Goal: Task Accomplishment & Management: Use online tool/utility

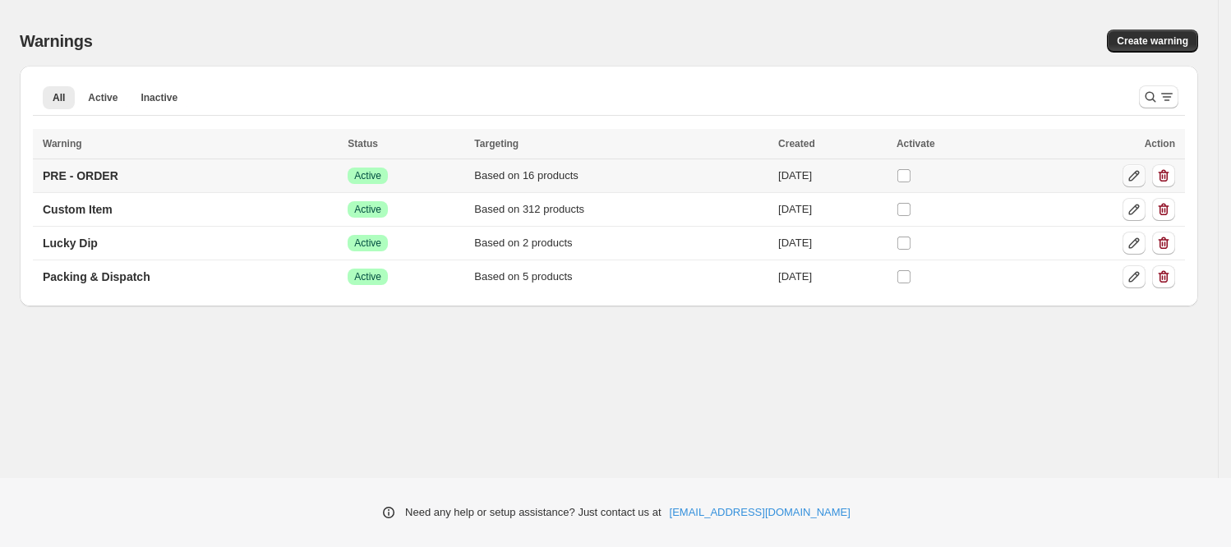
click at [1129, 173] on icon at bounding box center [1134, 176] width 16 height 16
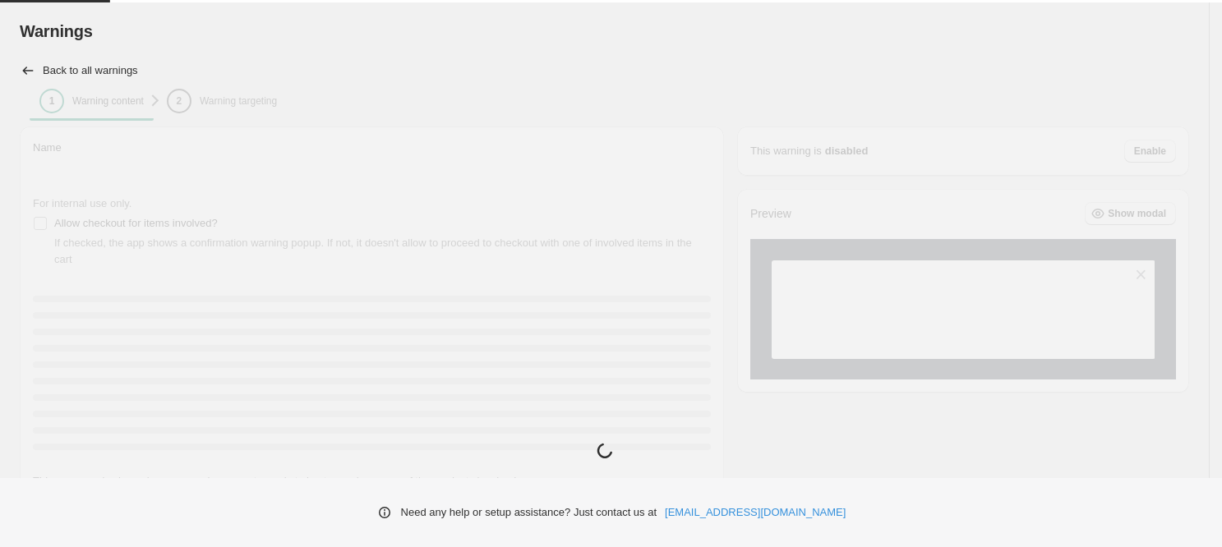
type input "**********"
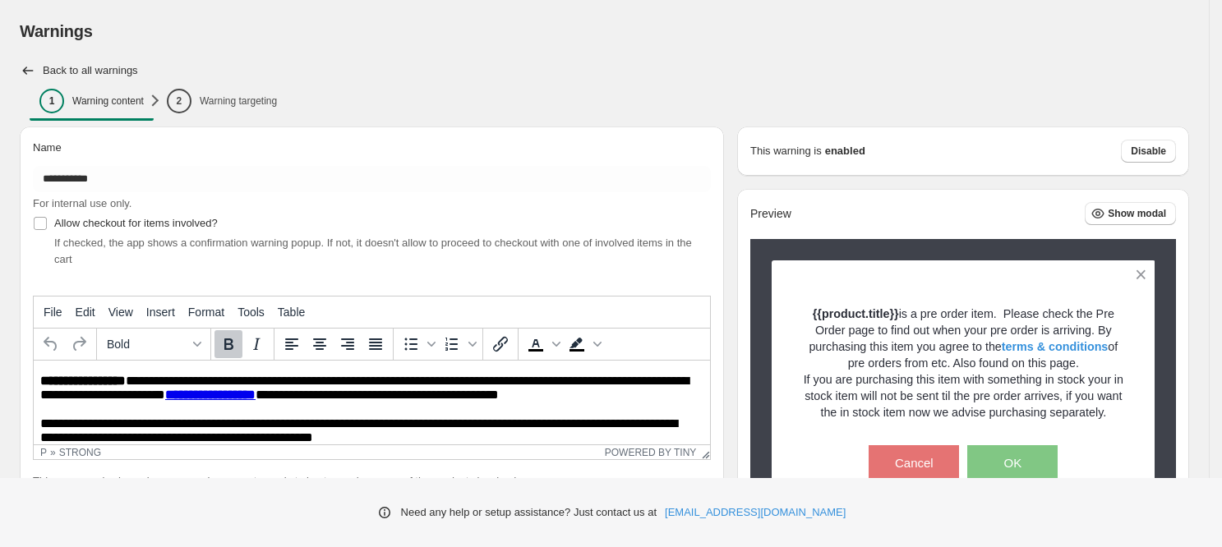
click at [234, 86] on div "1 Warning content 2 Warning targeting More views 1 Warning content 2 Warning ta…" at bounding box center [605, 104] width 1170 height 44
click at [234, 100] on p "Warning targeting" at bounding box center [238, 101] width 77 height 13
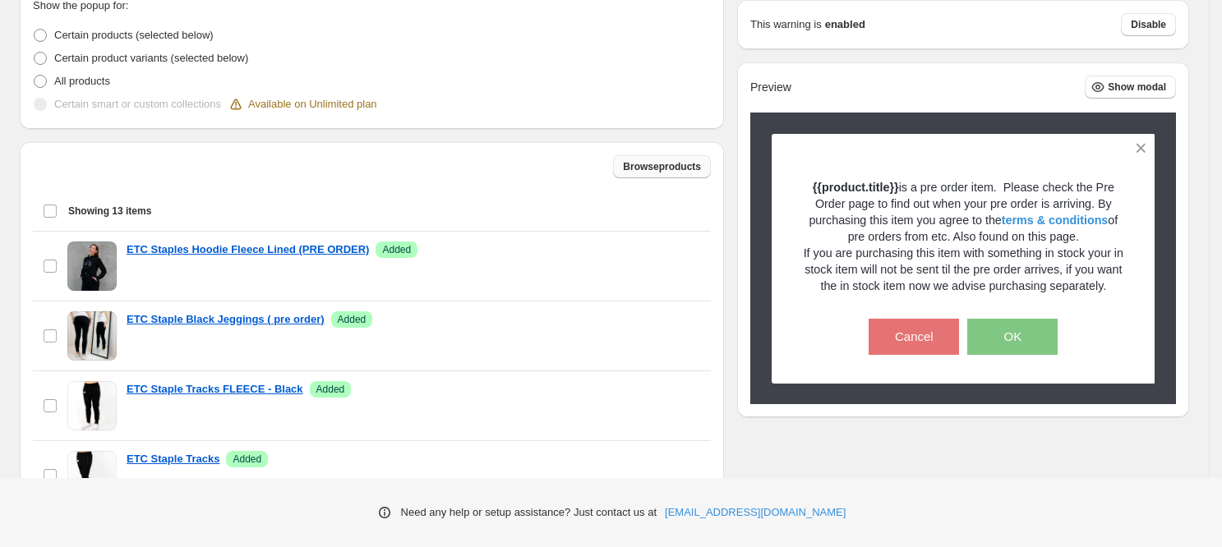
click at [626, 169] on span "Browse products" at bounding box center [662, 166] width 78 height 13
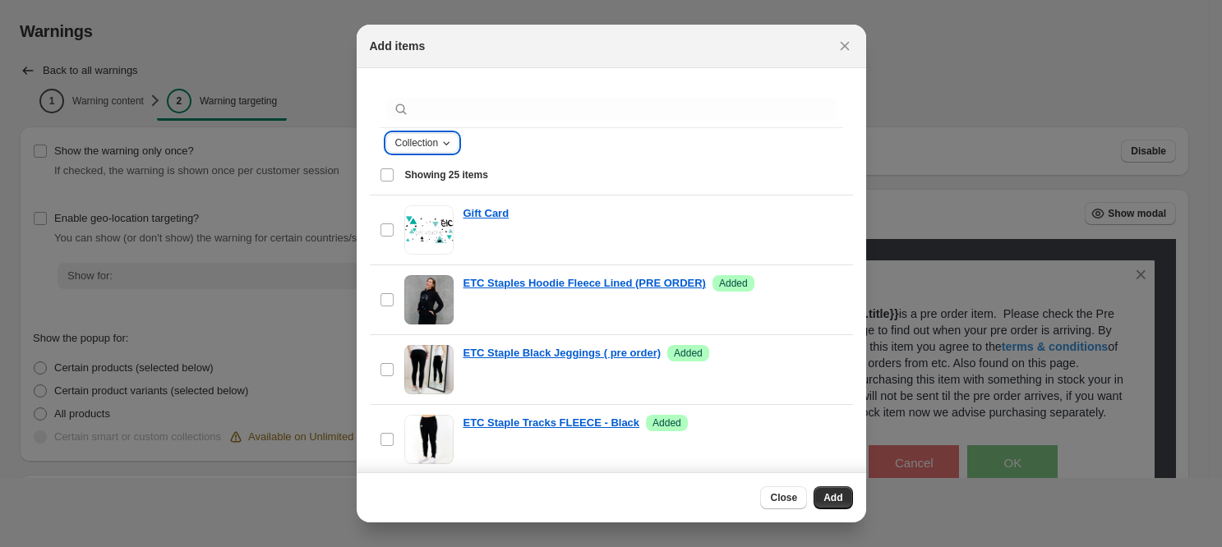
click at [446, 150] on div "Collection" at bounding box center [425, 143] width 62 height 16
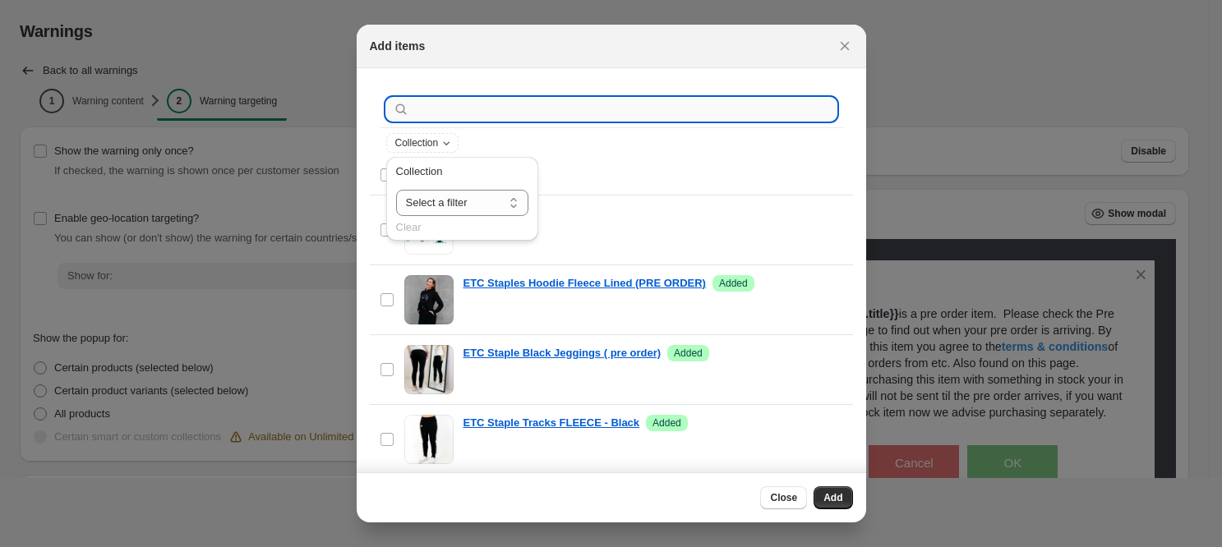
click at [448, 114] on input ":r1d:" at bounding box center [625, 109] width 424 height 23
type input "*"
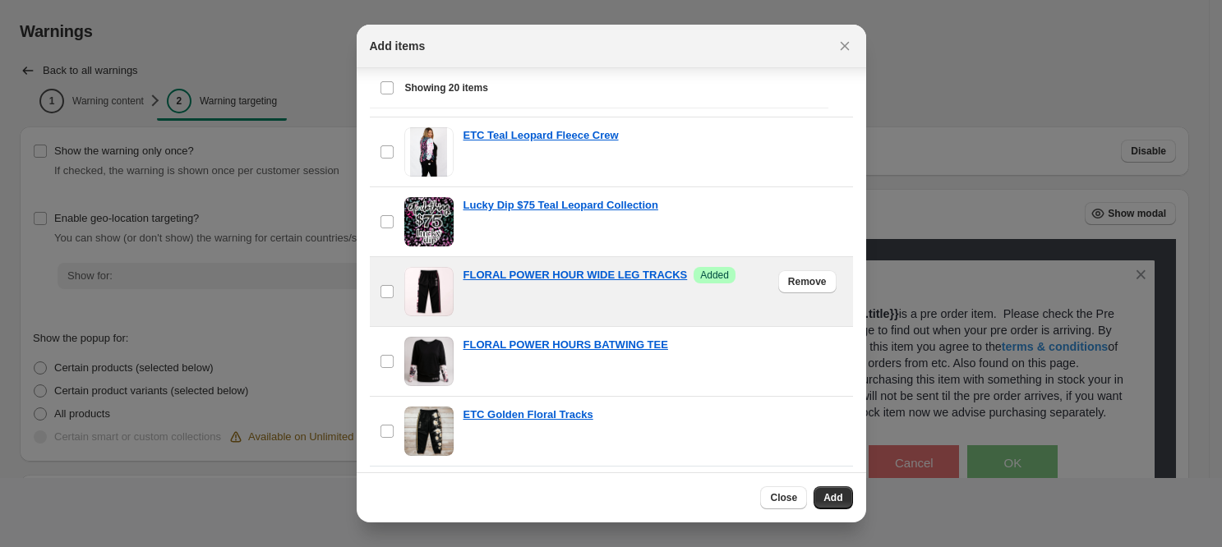
scroll to position [83, 0]
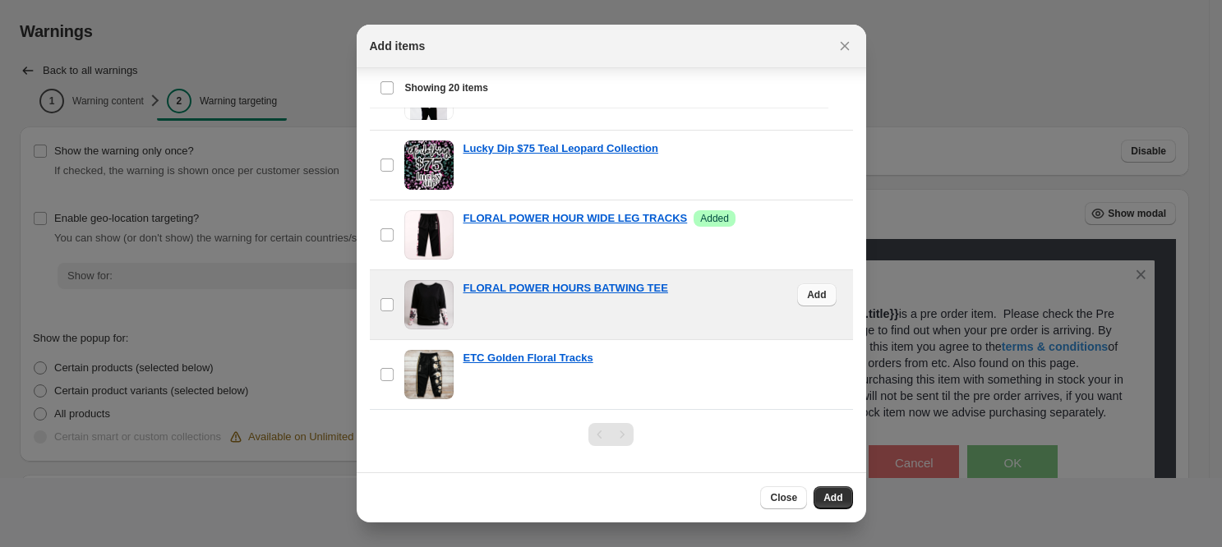
click at [807, 293] on span "Add" at bounding box center [816, 295] width 19 height 13
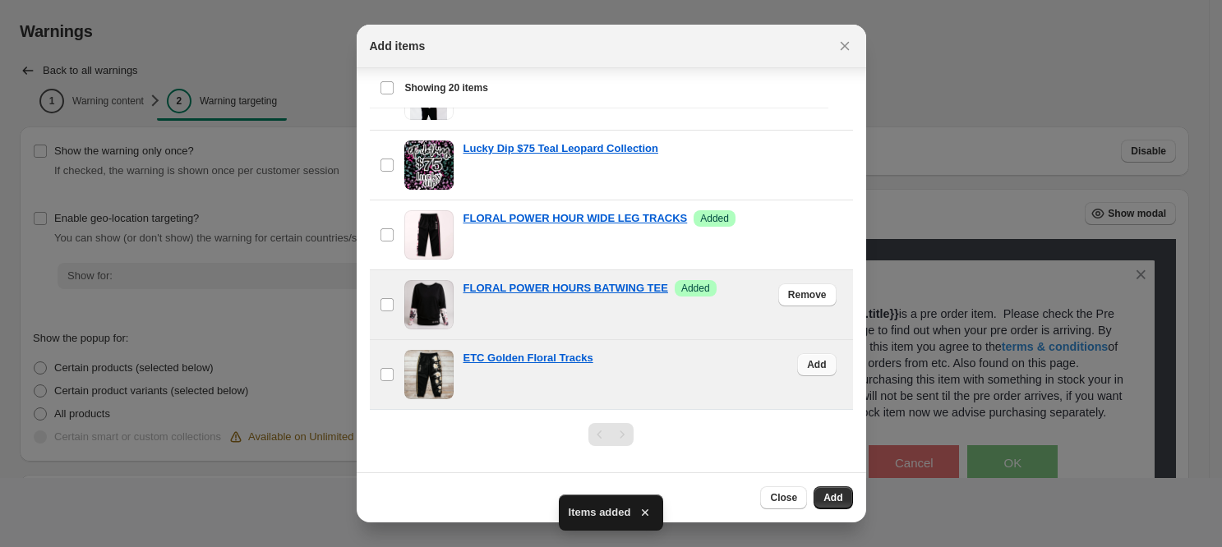
click at [807, 363] on span "Add" at bounding box center [816, 364] width 19 height 13
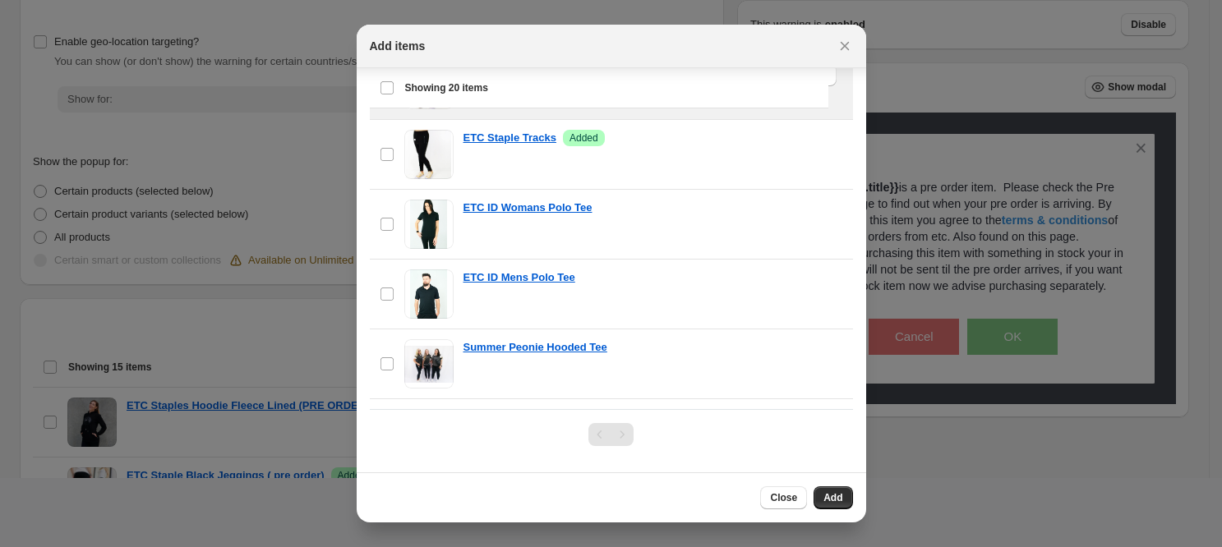
scroll to position [0, 0]
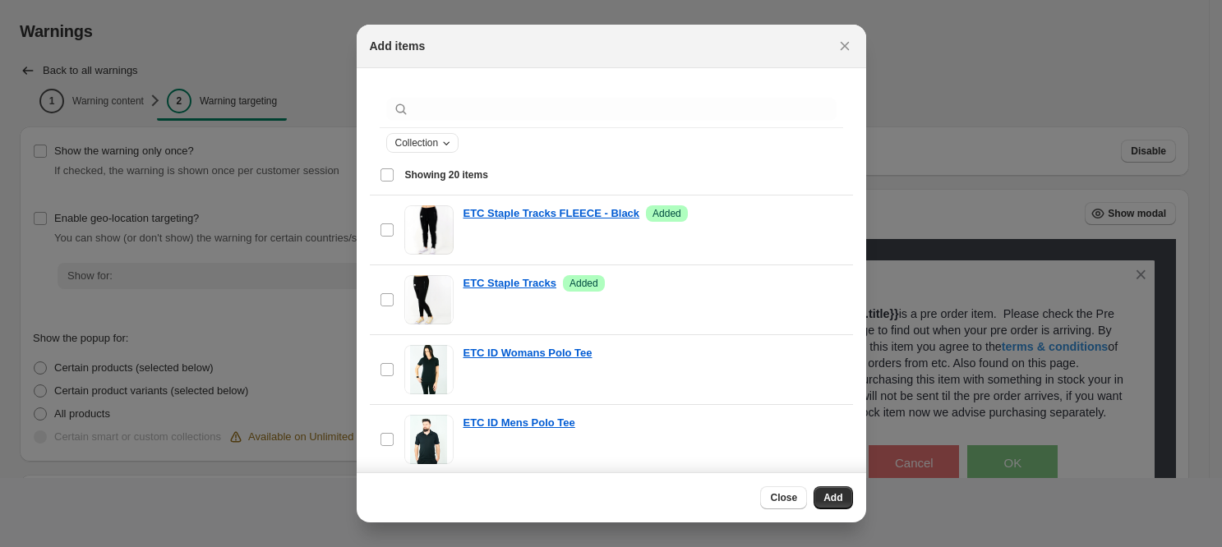
click at [428, 145] on span "Collection" at bounding box center [417, 142] width 44 height 13
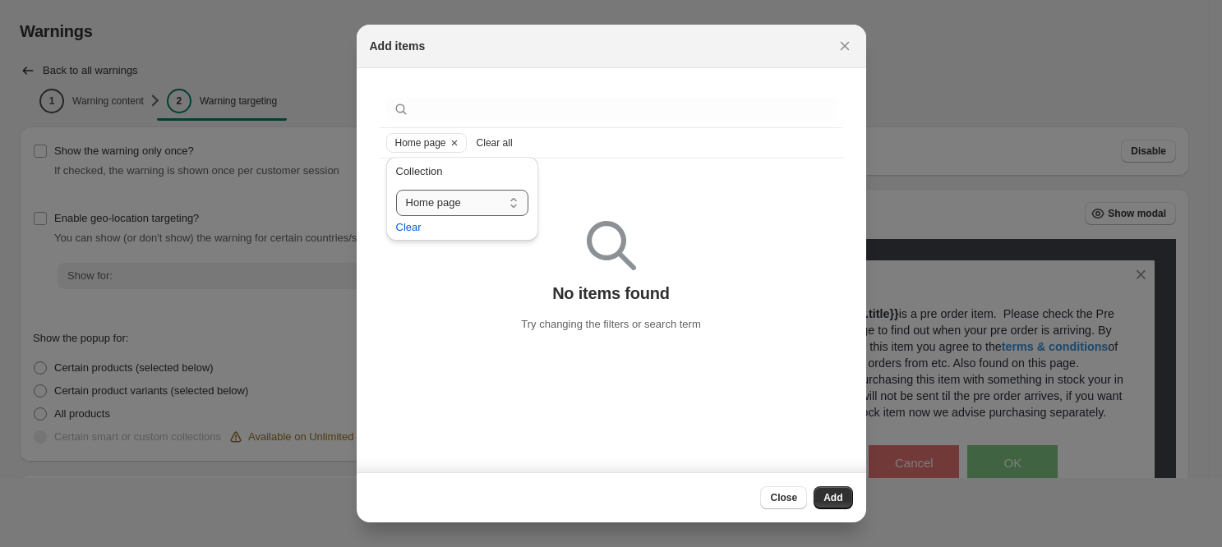
select select "**********"
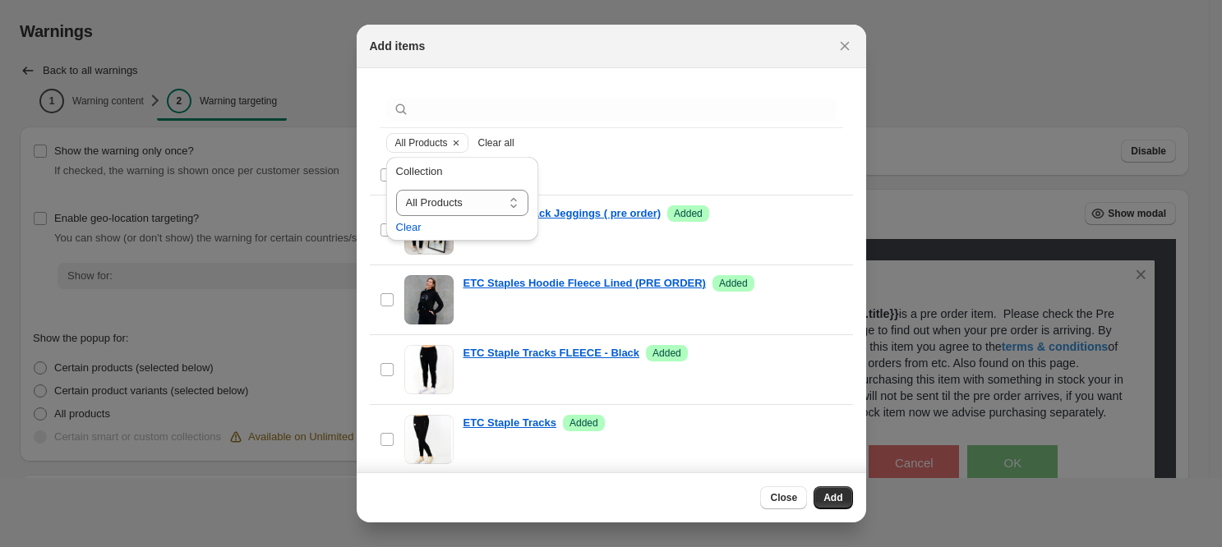
click at [602, 143] on div "All Products Clear all" at bounding box center [611, 143] width 450 height 20
click at [593, 145] on div "All Products Clear all" at bounding box center [611, 143] width 450 height 20
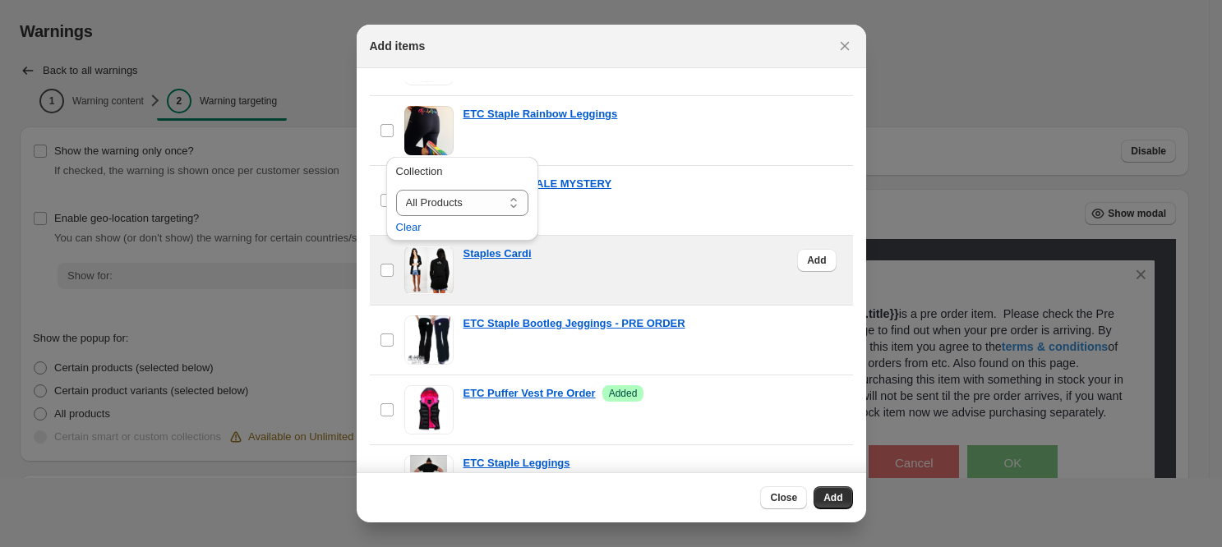
scroll to position [820, 0]
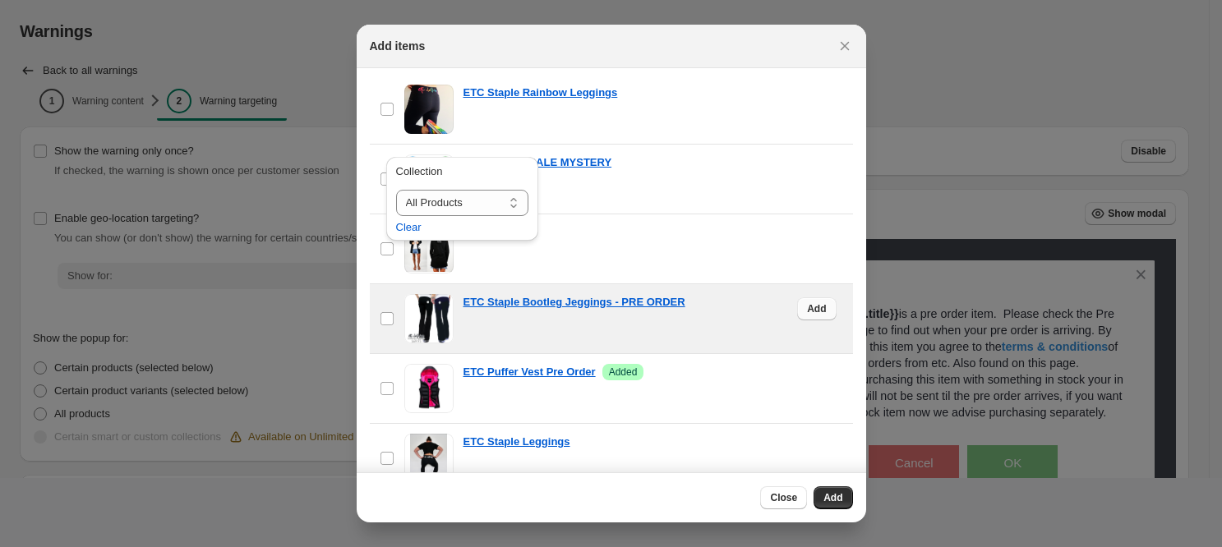
click at [807, 309] on span "Add" at bounding box center [816, 309] width 19 height 13
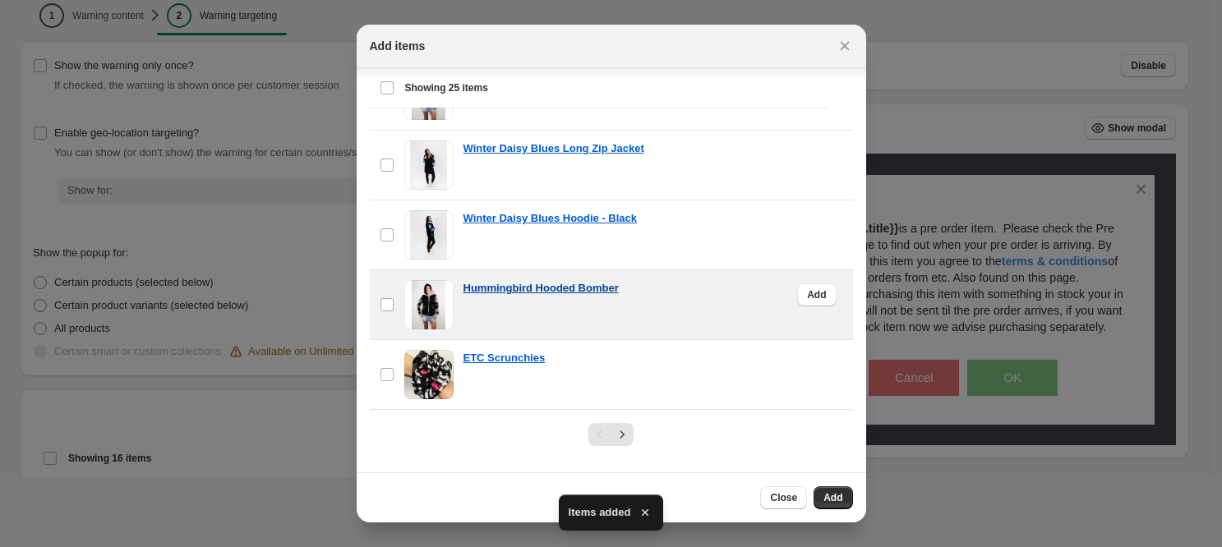
scroll to position [104, 0]
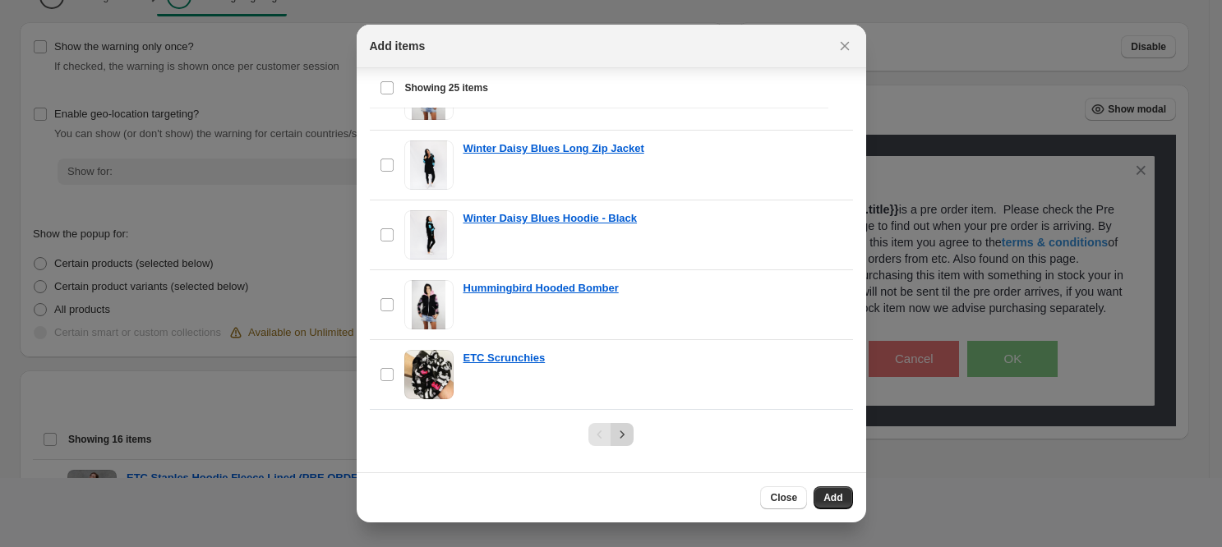
click at [616, 435] on icon "Next" at bounding box center [622, 435] width 16 height 16
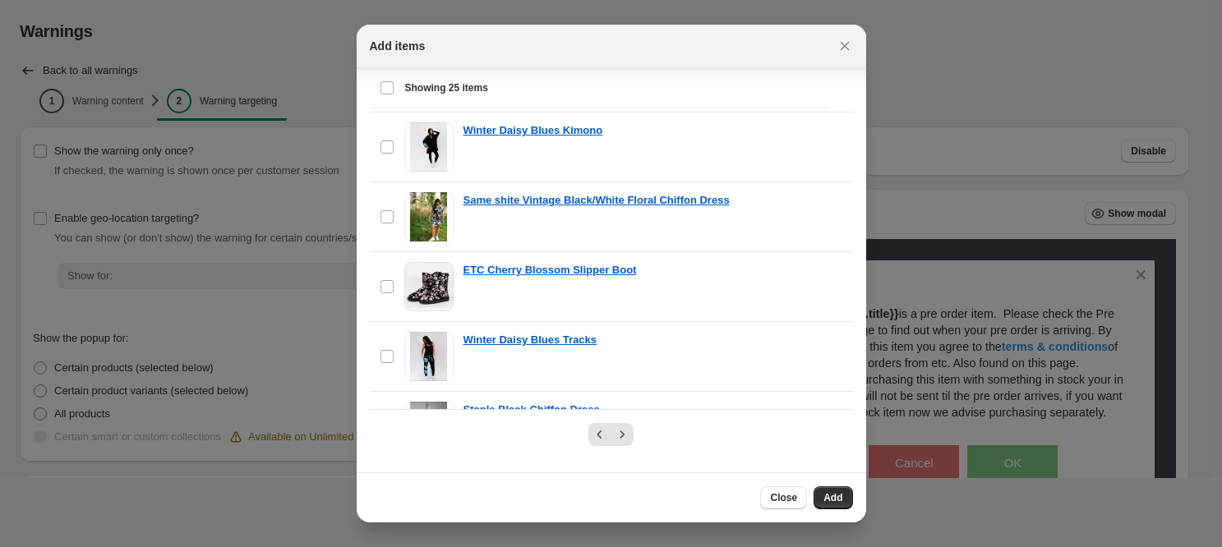
scroll to position [0, 0]
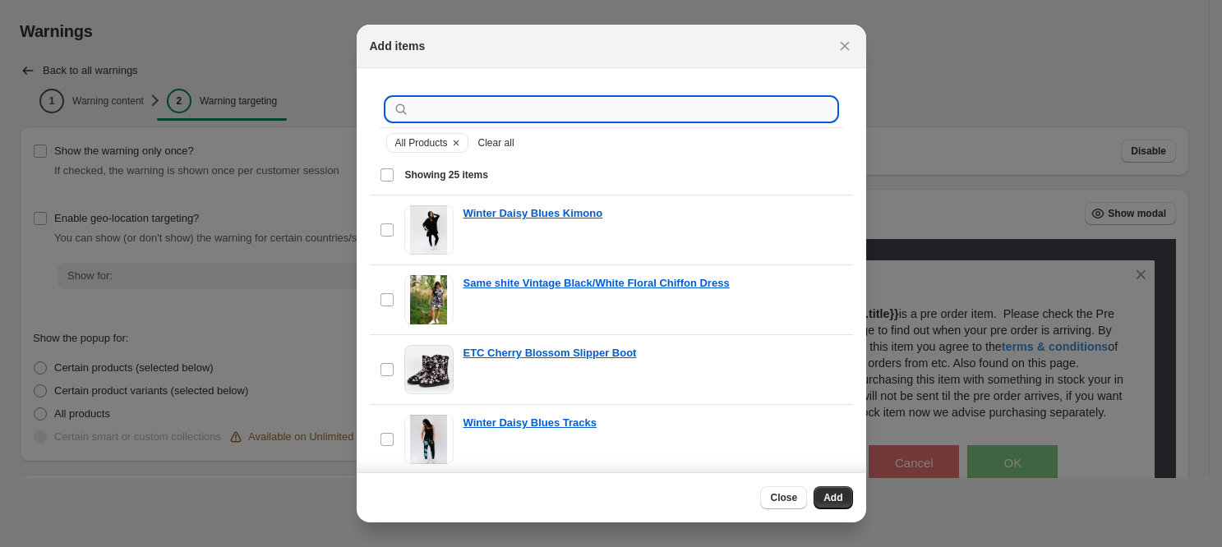
click at [440, 118] on input ":r1d:" at bounding box center [625, 109] width 424 height 23
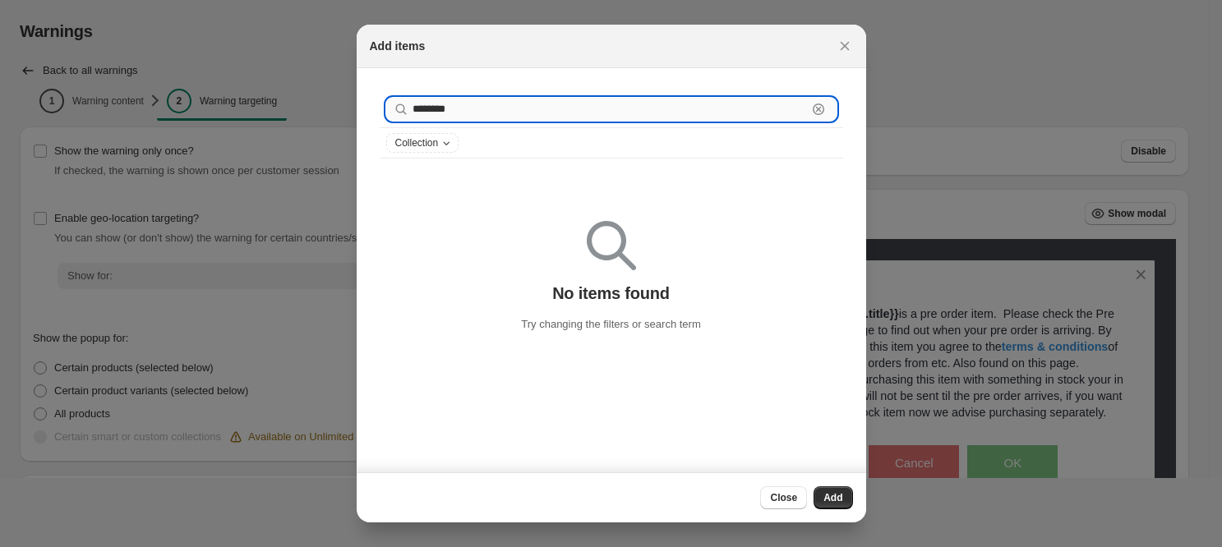
click at [436, 113] on input "********" at bounding box center [610, 109] width 395 height 23
drag, startPoint x: 478, startPoint y: 113, endPoint x: 280, endPoint y: 98, distance: 198.7
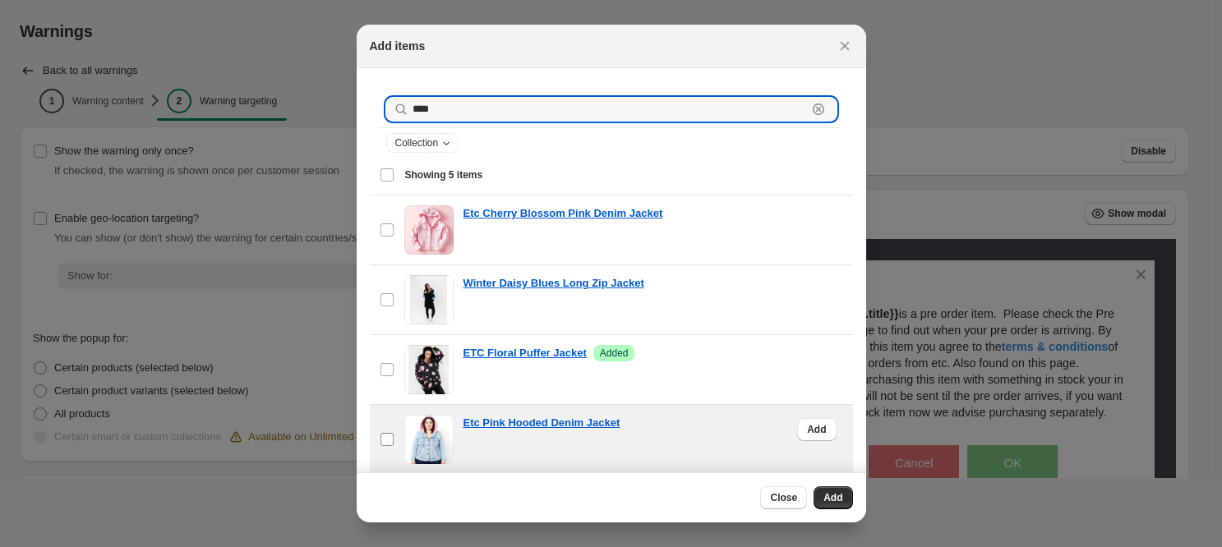
type input "****"
click at [399, 435] on label "checkbox" at bounding box center [387, 439] width 35 height 69
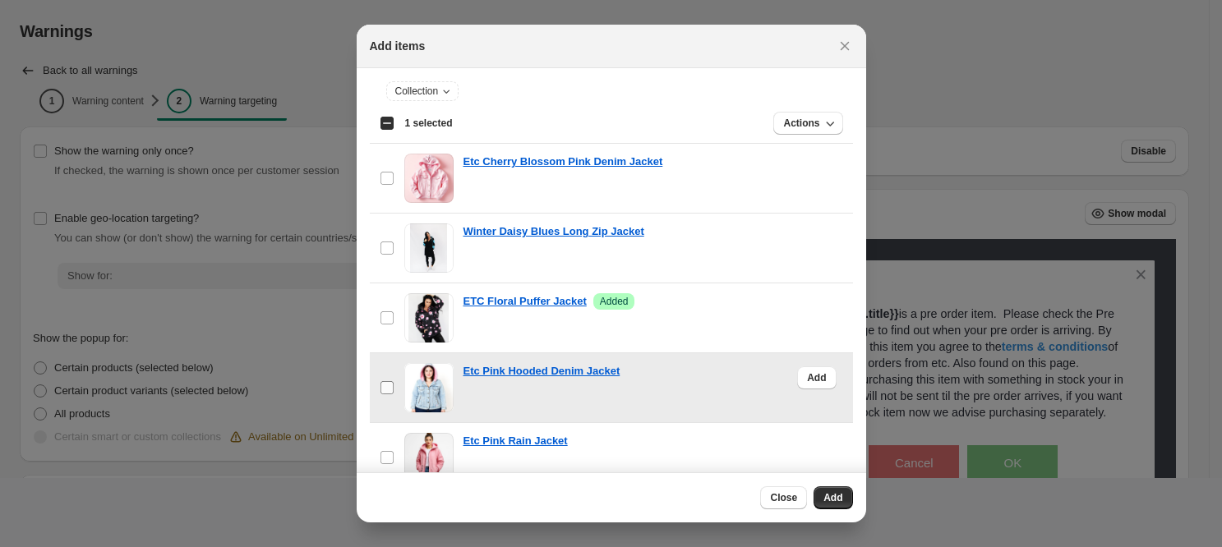
scroll to position [80, 0]
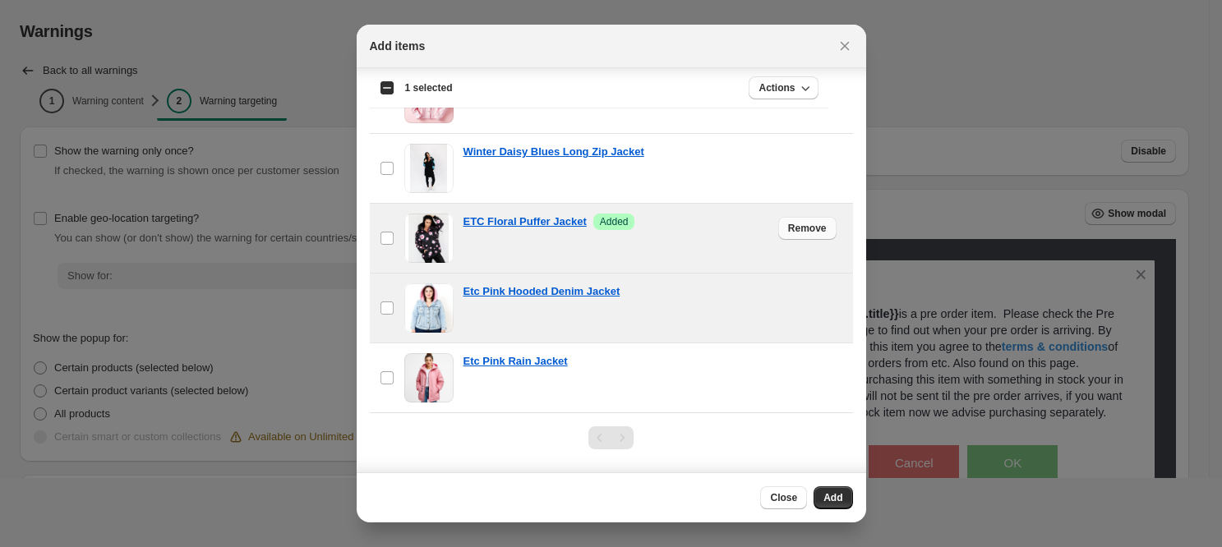
click at [791, 233] on span "Remove" at bounding box center [807, 228] width 39 height 13
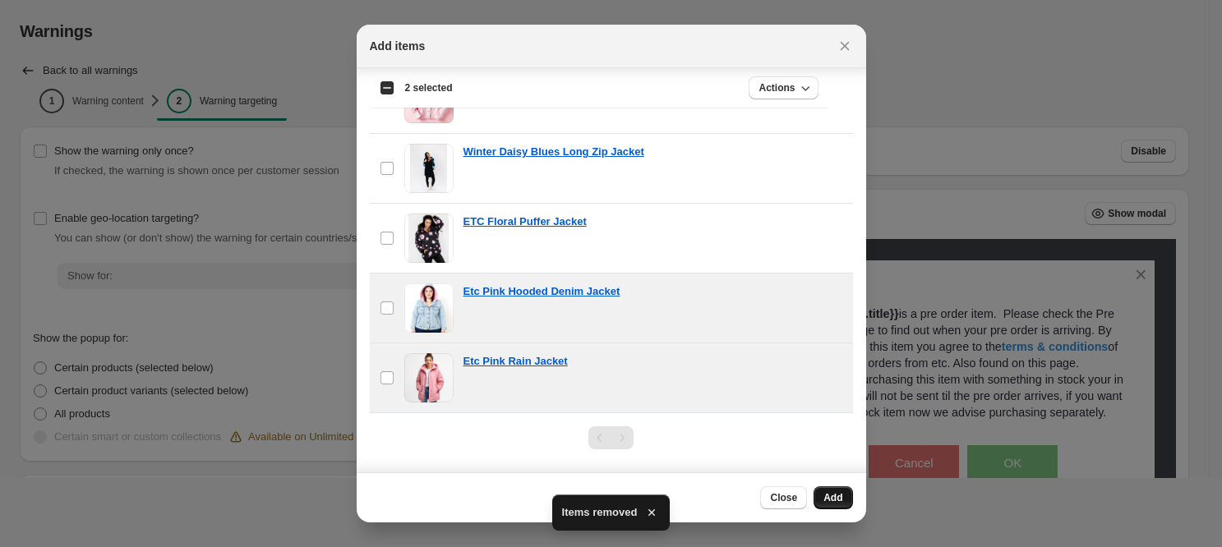
click at [832, 504] on span "Add" at bounding box center [833, 498] width 19 height 13
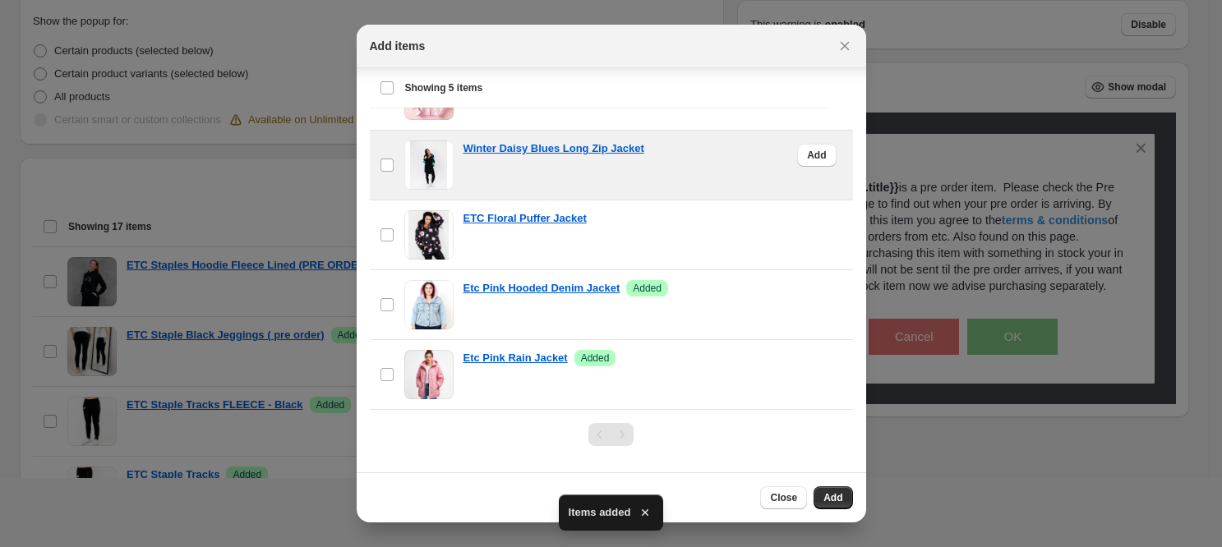
scroll to position [534, 0]
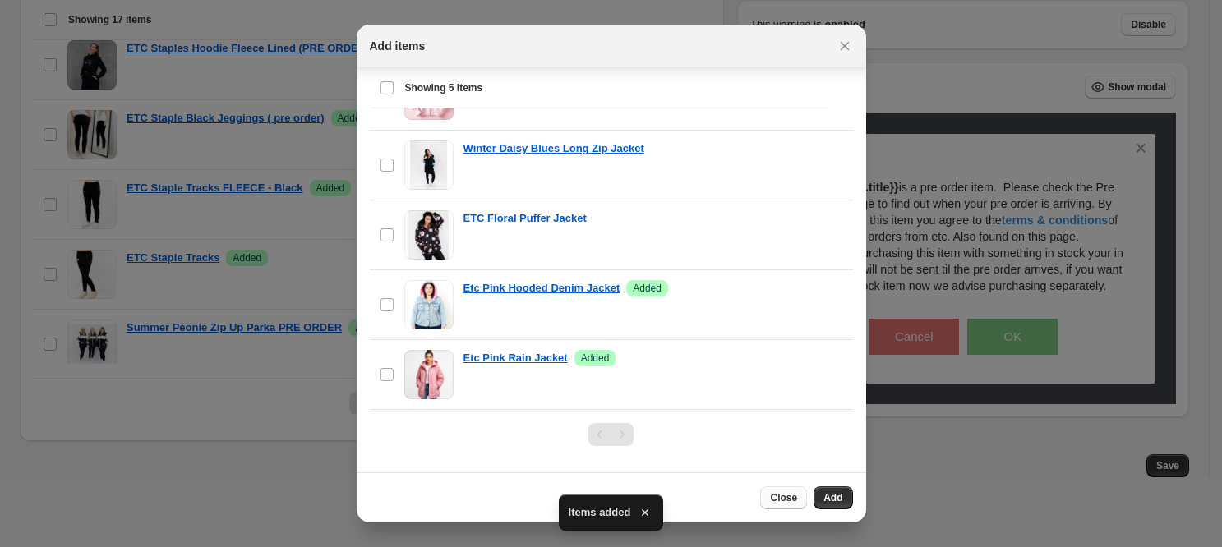
click at [779, 498] on span "Close" at bounding box center [783, 498] width 27 height 13
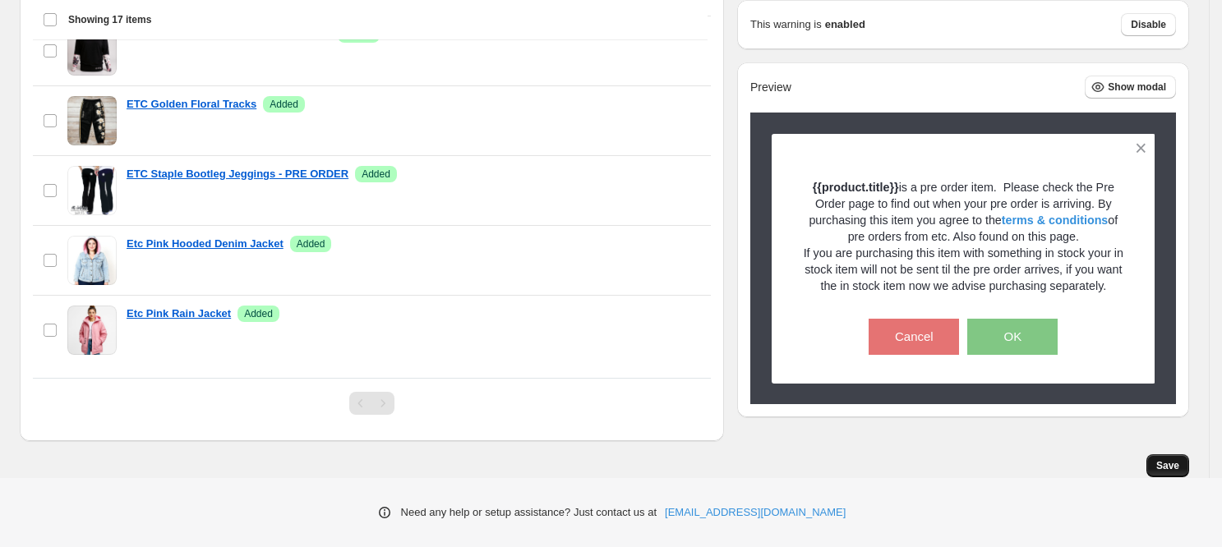
click at [1173, 467] on span "Save" at bounding box center [1168, 466] width 23 height 13
